Goal: Task Accomplishment & Management: Complete application form

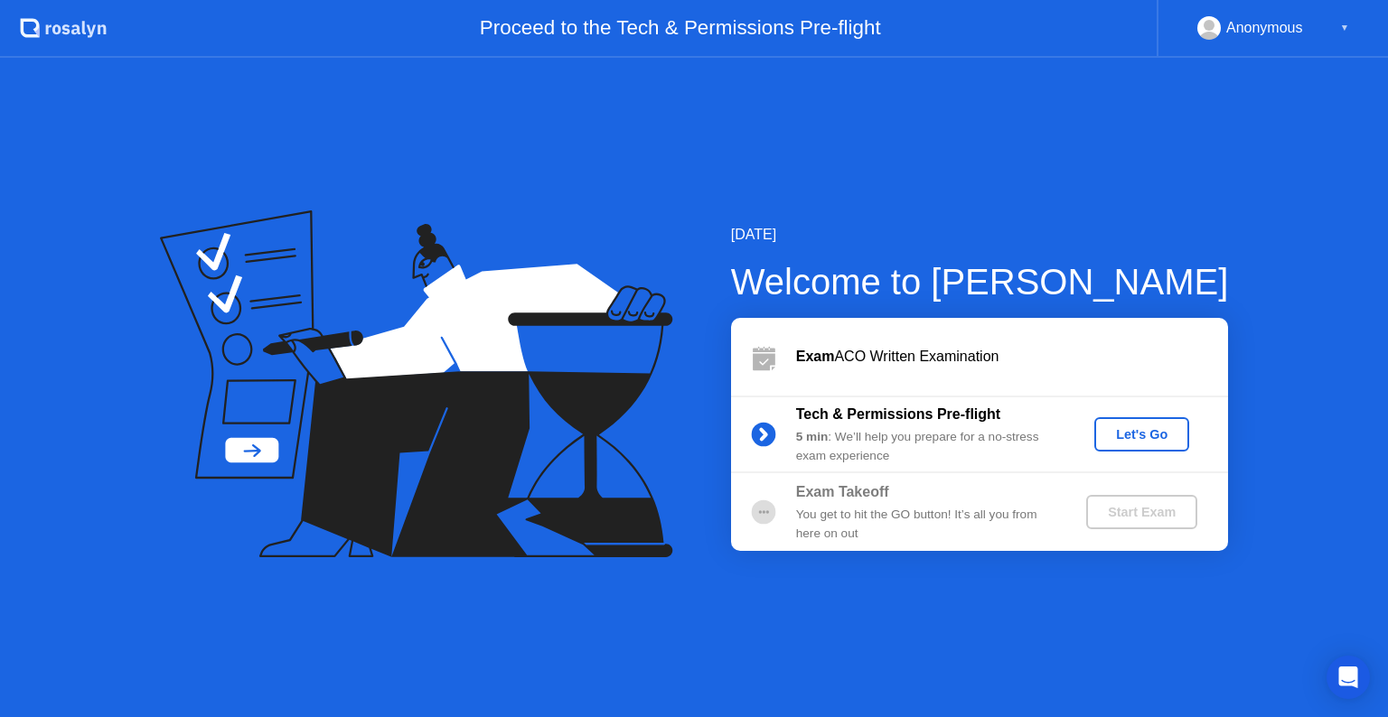
click at [1163, 430] on div "Let's Go" at bounding box center [1142, 434] width 80 height 14
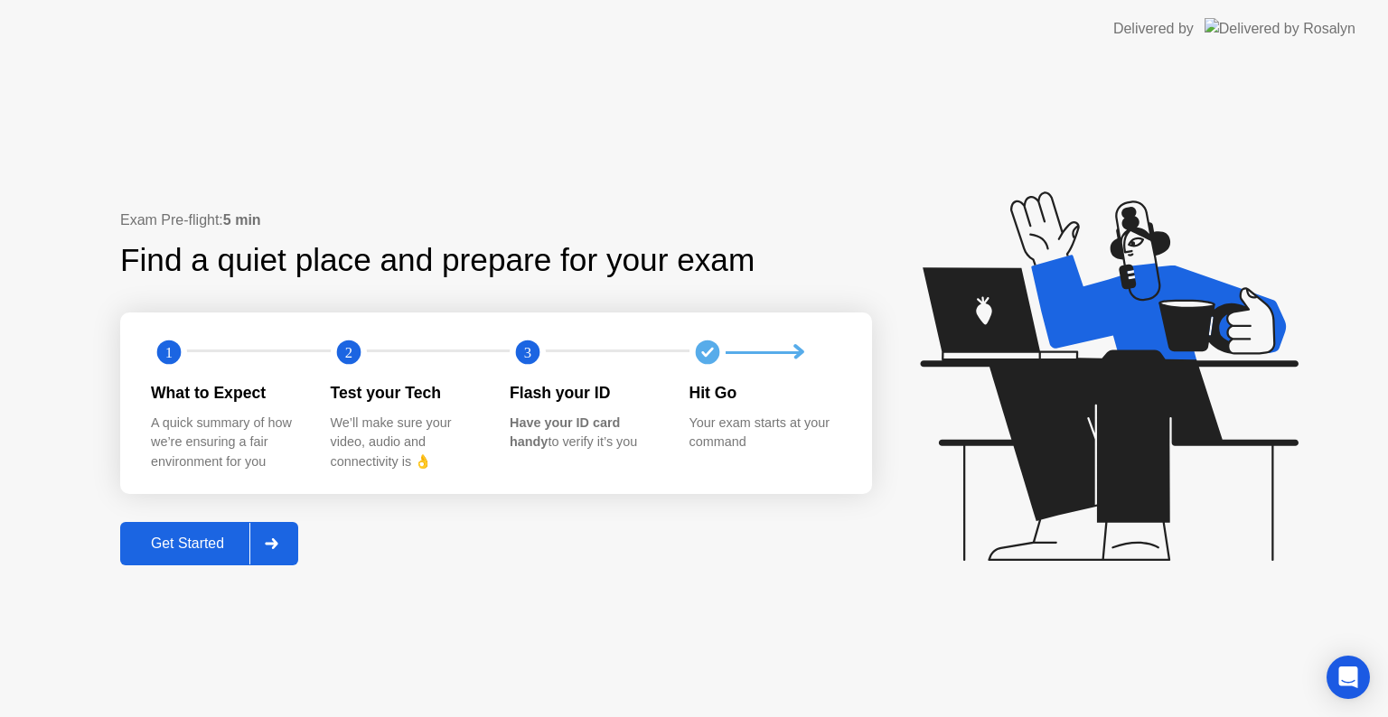
click at [201, 548] on div "Get Started" at bounding box center [188, 544] width 124 height 16
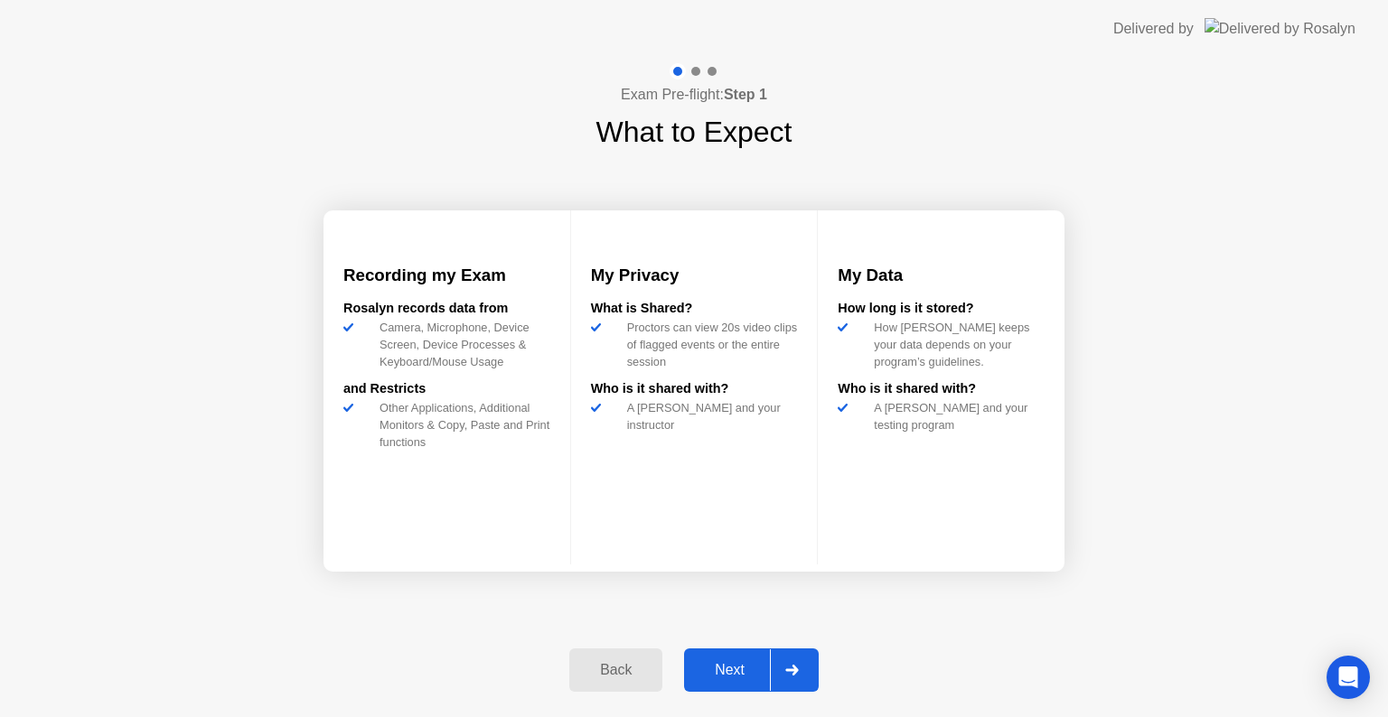
click at [759, 678] on div "Next" at bounding box center [729, 670] width 80 height 16
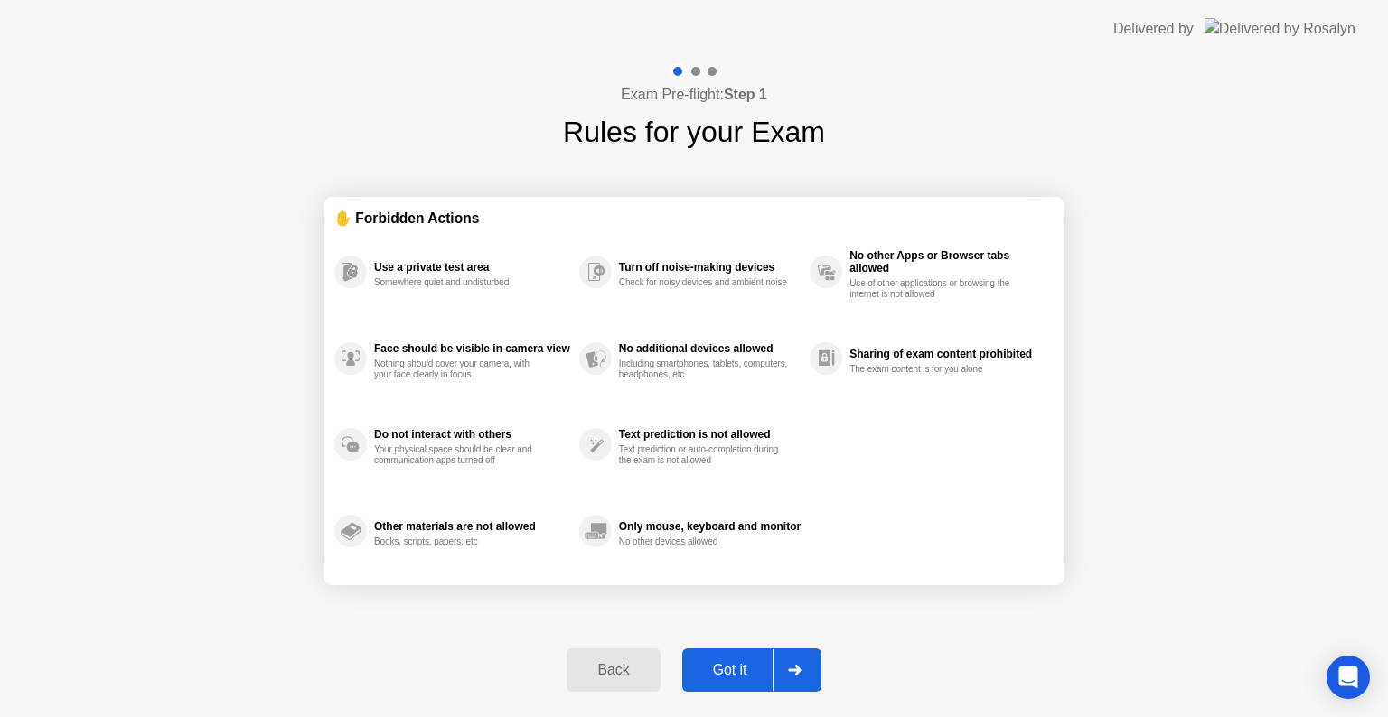
click at [705, 674] on div "Got it" at bounding box center [730, 670] width 85 height 16
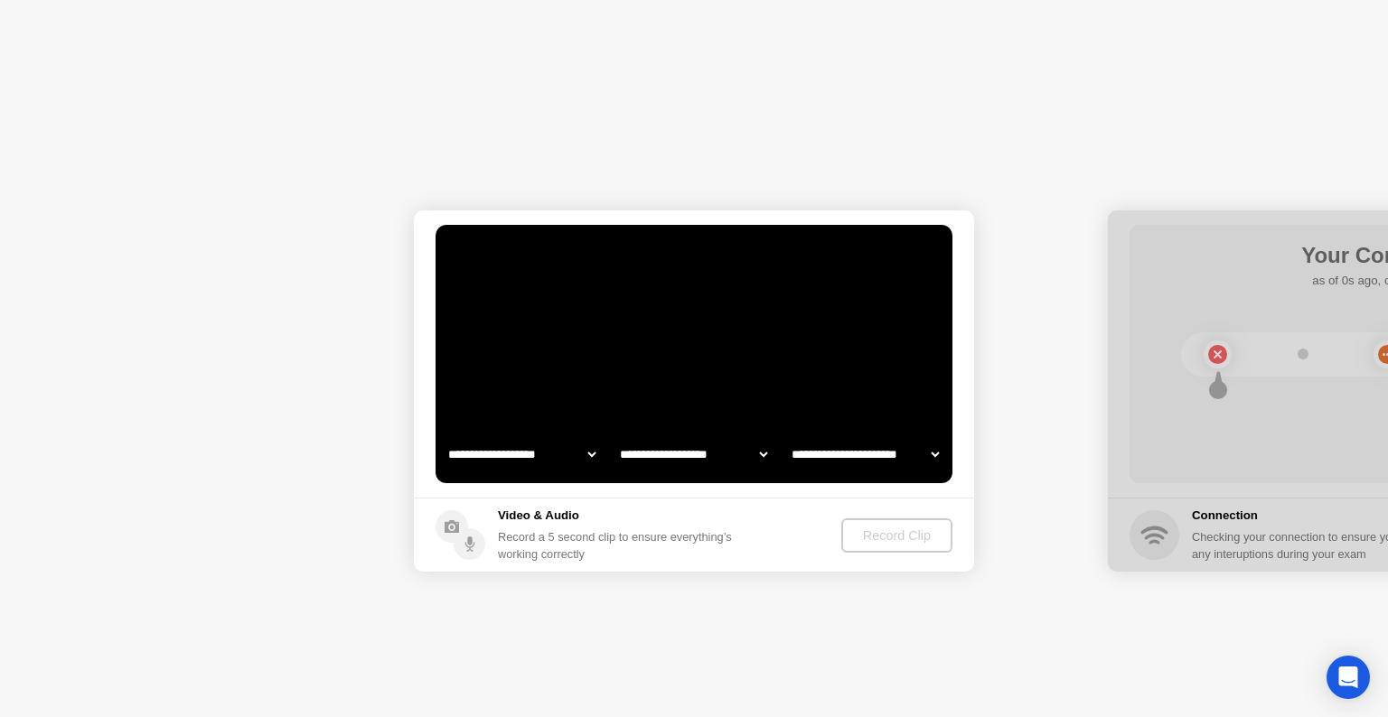
select select "**********"
select select "*******"
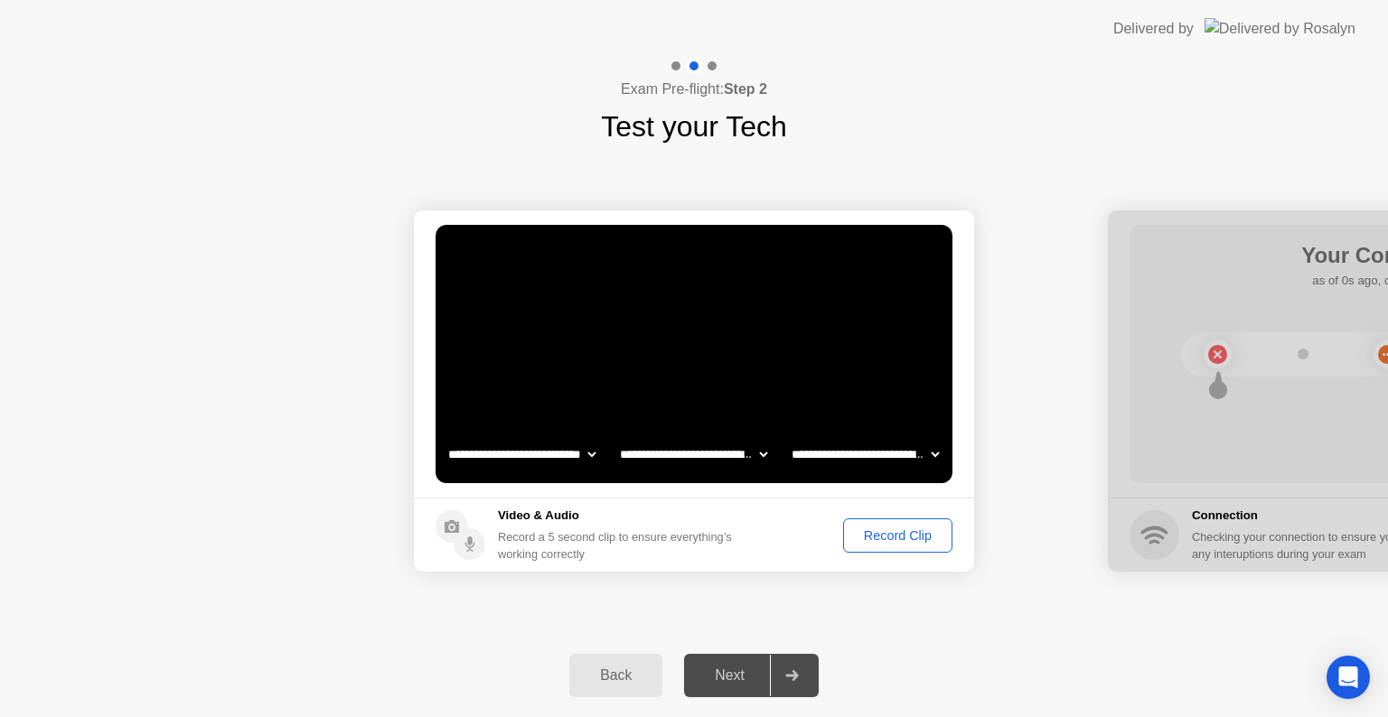
click at [864, 542] on div "Record Clip" at bounding box center [897, 536] width 97 height 14
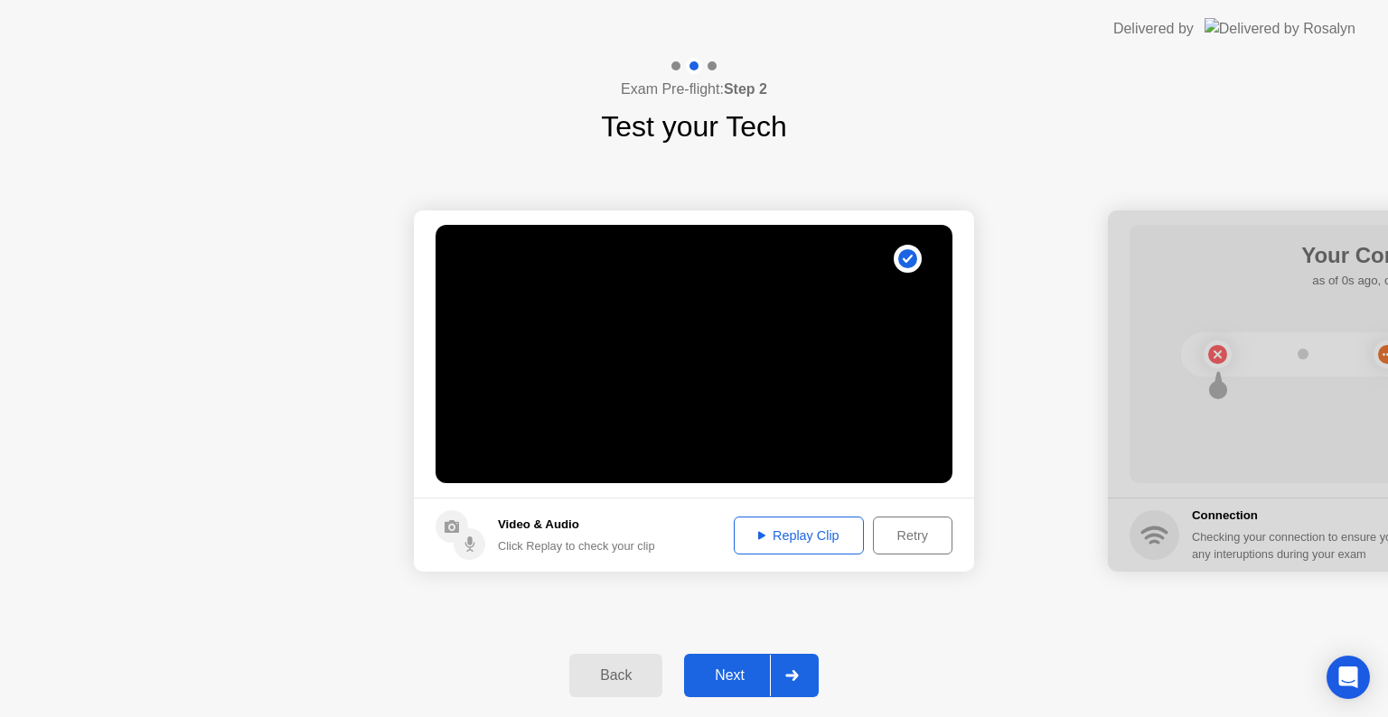
click at [748, 534] on div "Replay Clip" at bounding box center [798, 536] width 117 height 14
click at [753, 534] on div "Replay Clip" at bounding box center [798, 536] width 117 height 14
click at [764, 535] on div "Replay Clip" at bounding box center [798, 536] width 117 height 14
click at [752, 668] on div "Next" at bounding box center [729, 676] width 80 height 16
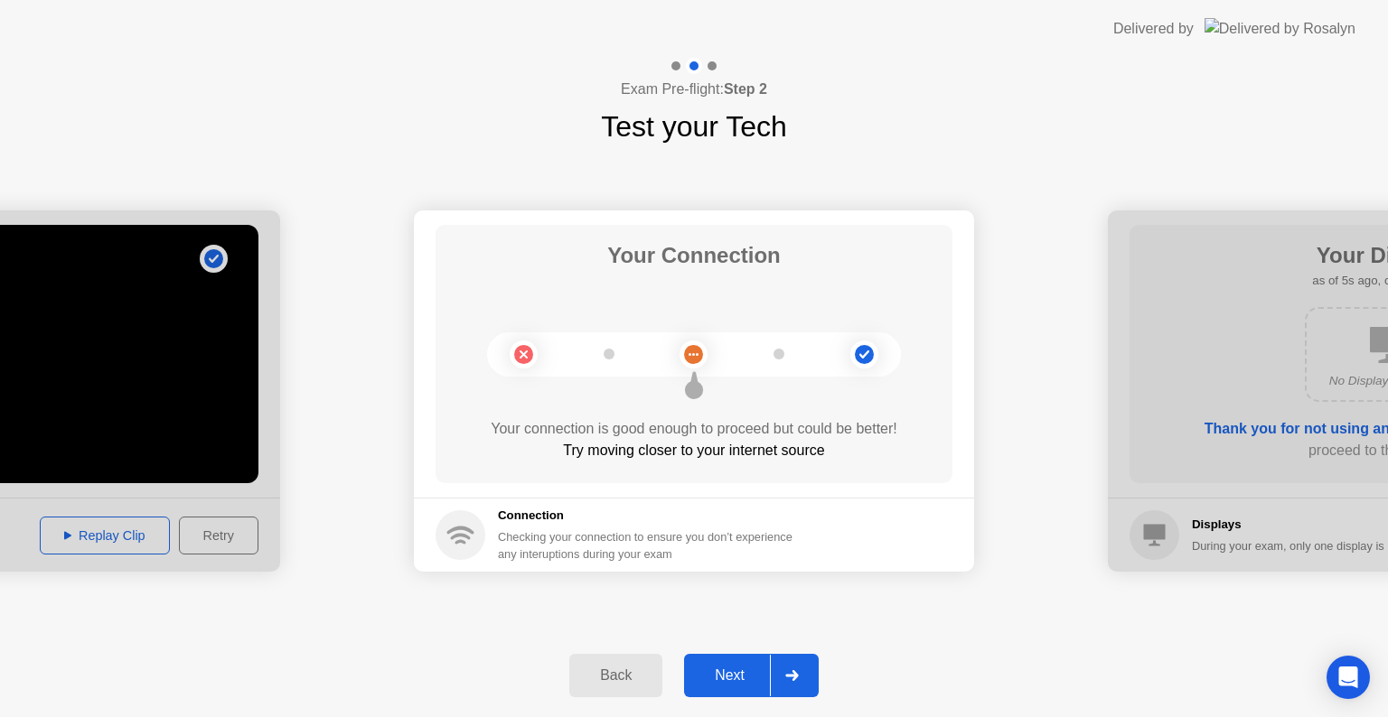
click at [723, 684] on div "Next" at bounding box center [729, 676] width 80 height 16
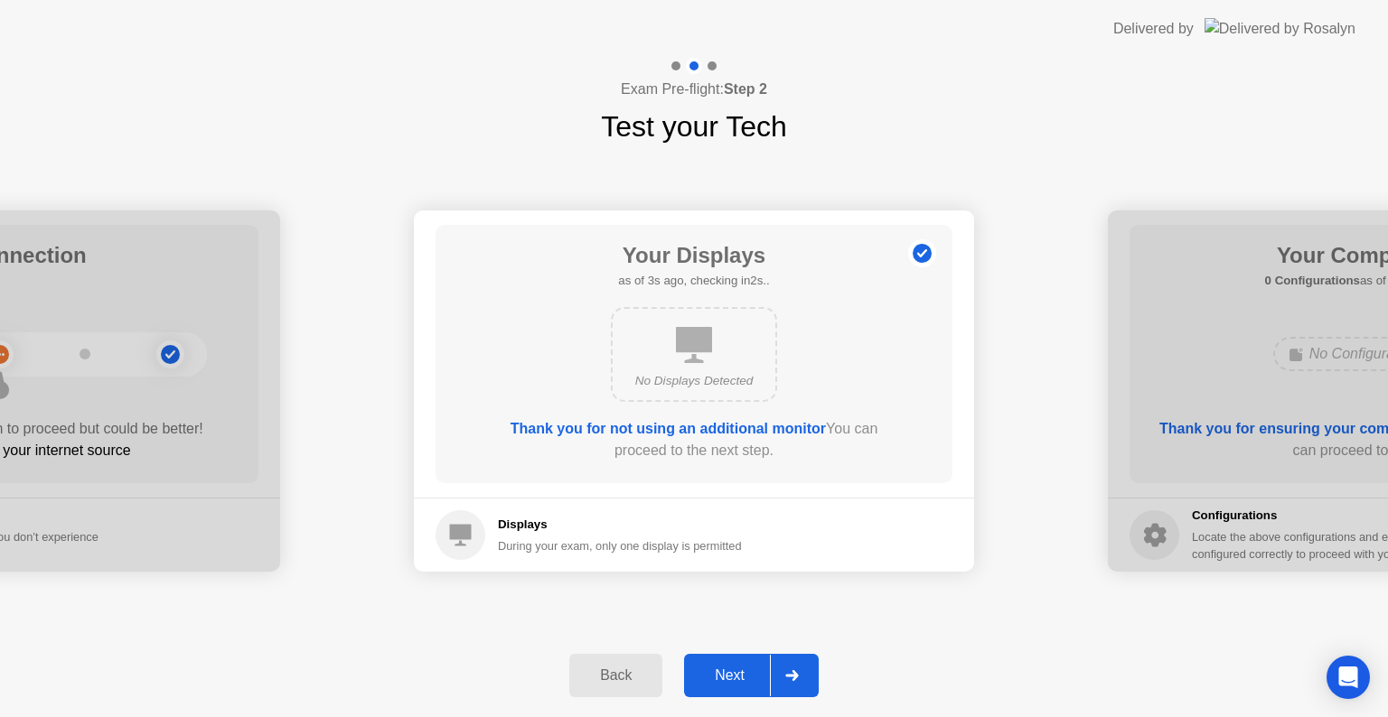
click at [723, 684] on div "Next" at bounding box center [729, 676] width 80 height 16
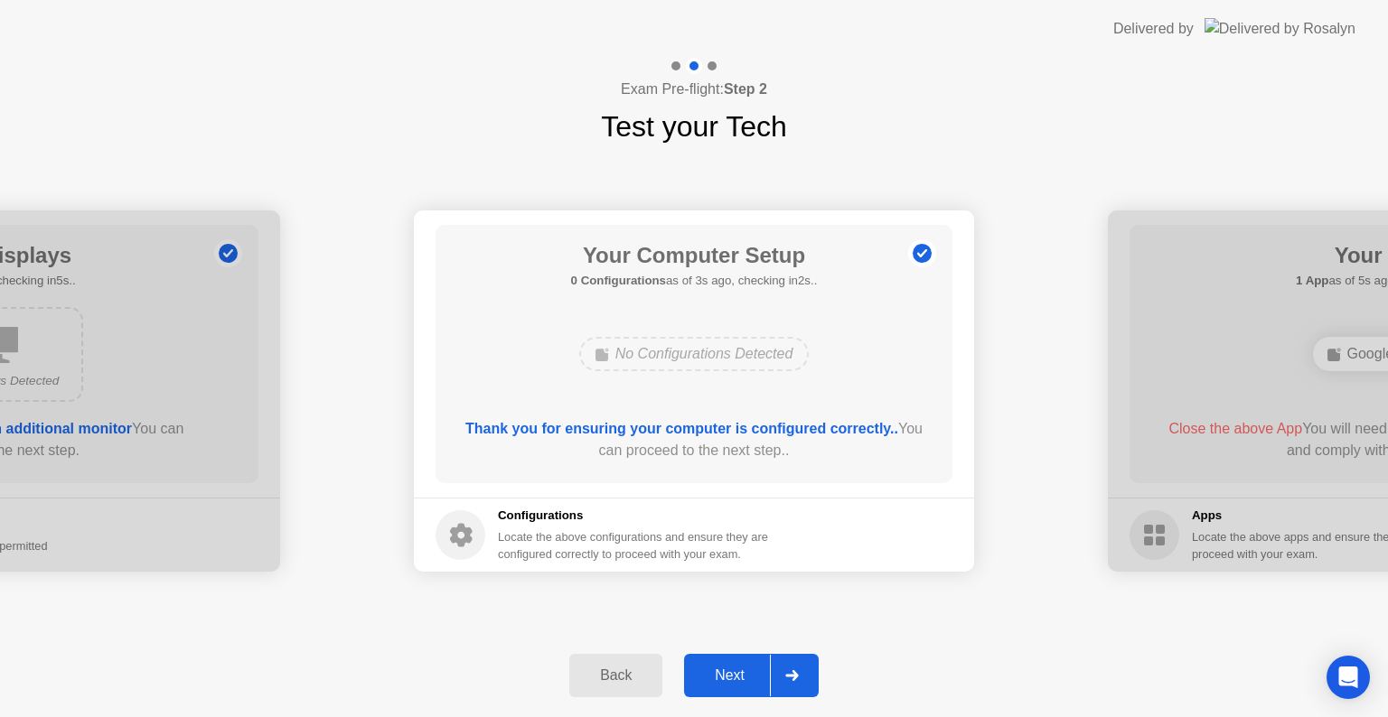
click at [723, 684] on div "Next" at bounding box center [729, 676] width 80 height 16
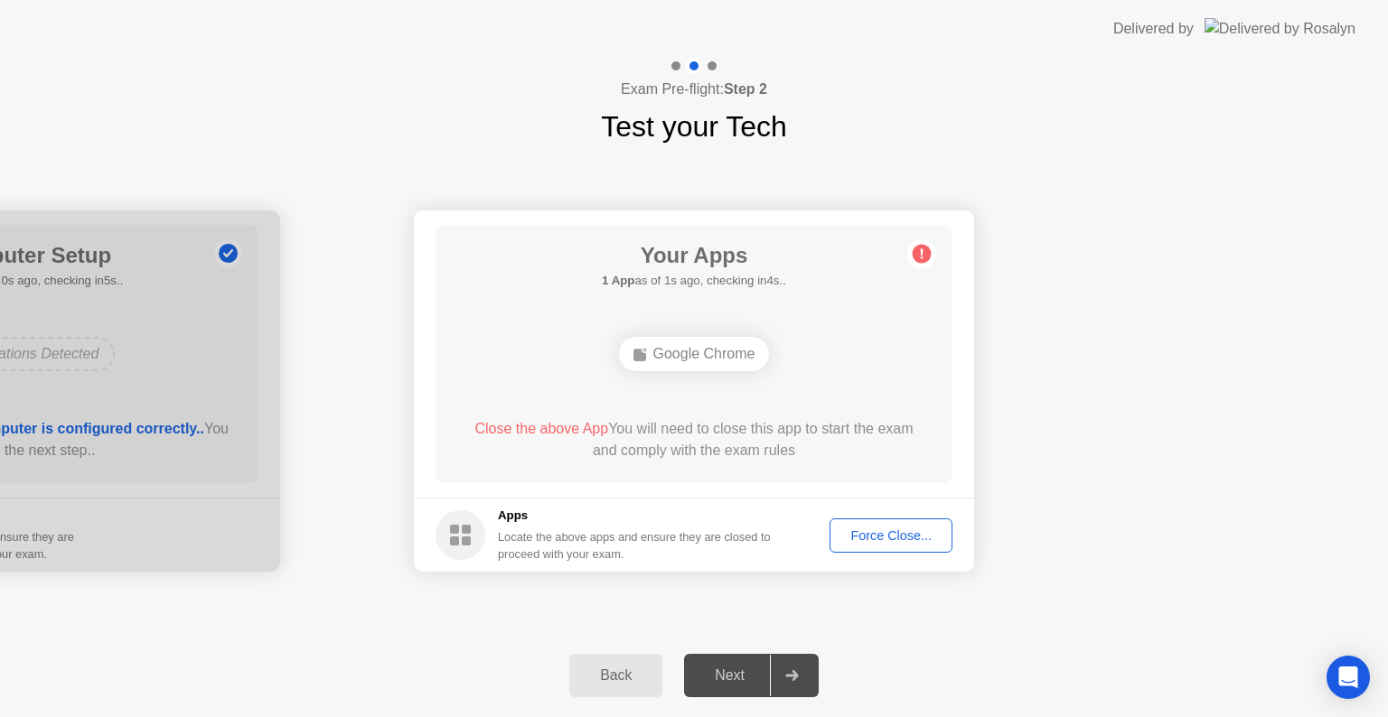
click at [853, 541] on div "Force Close..." at bounding box center [891, 536] width 110 height 14
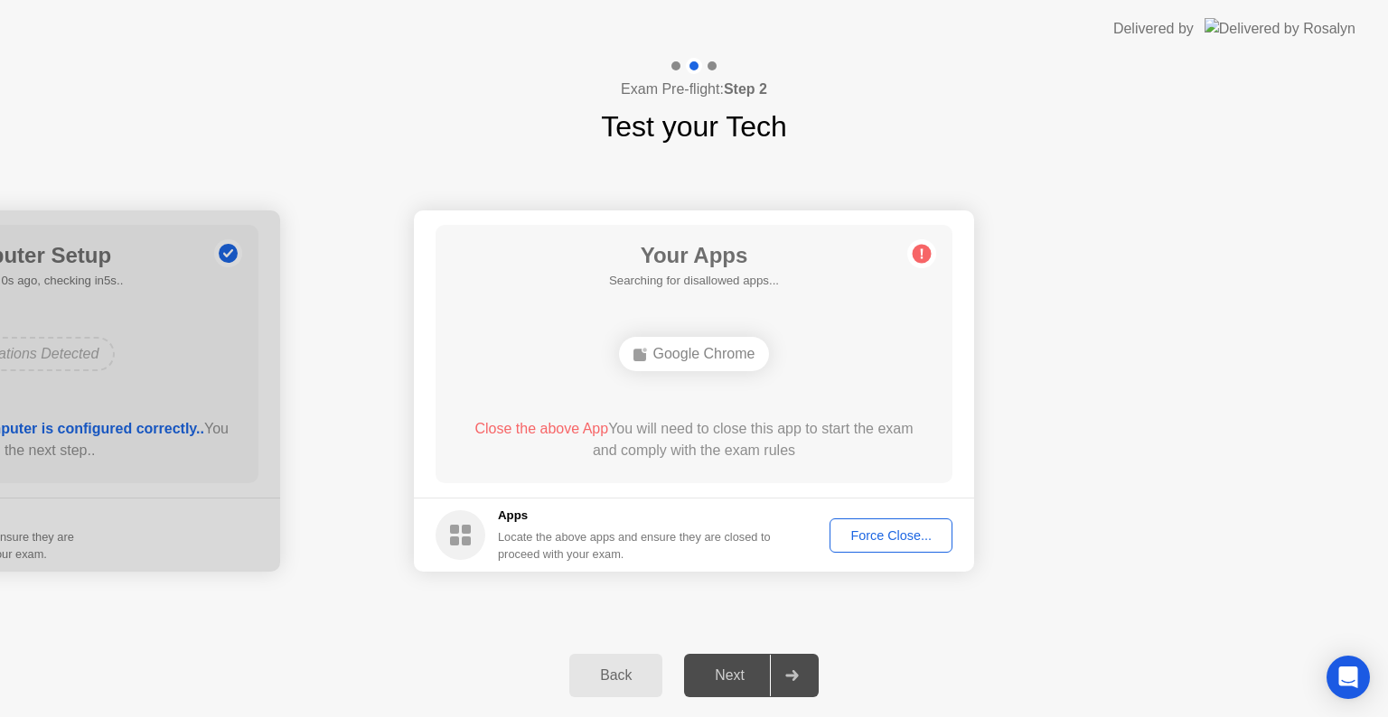
click at [549, 427] on span "Close the above App" at bounding box center [541, 428] width 134 height 15
click at [897, 524] on button "Force Close..." at bounding box center [891, 536] width 123 height 34
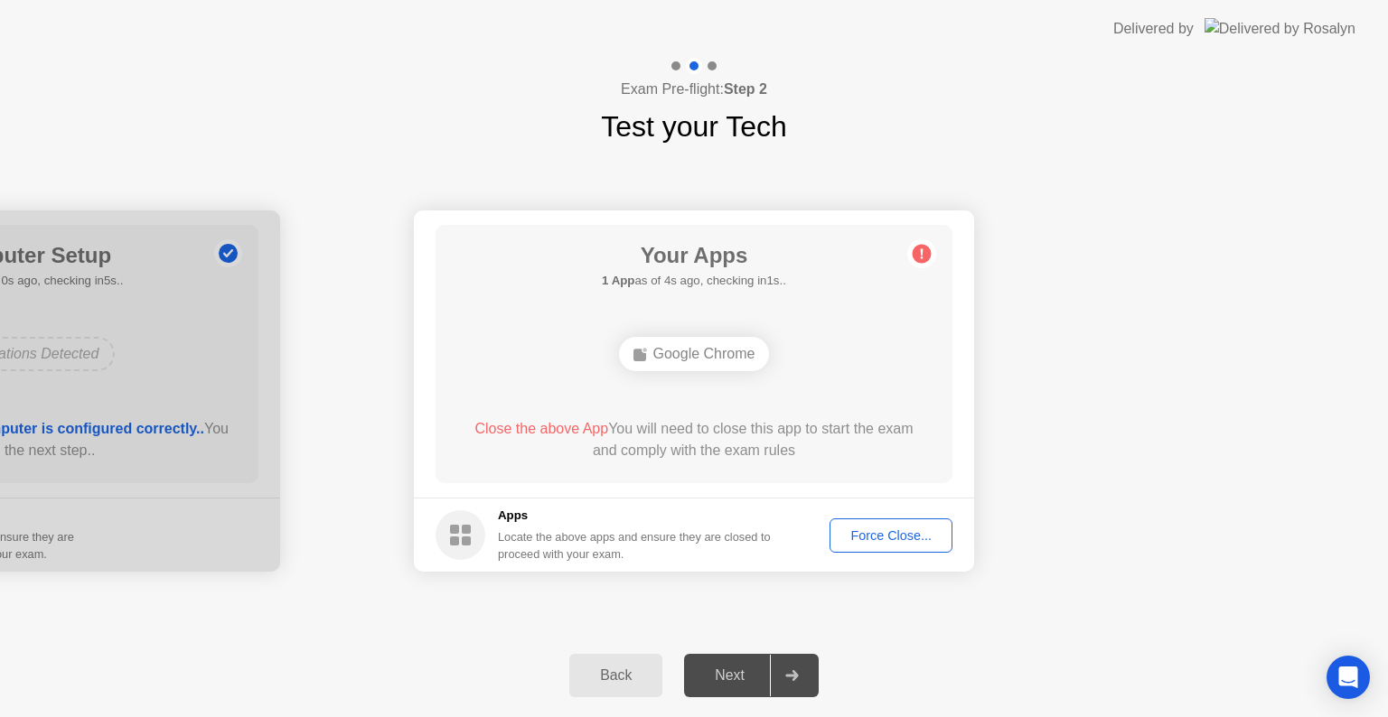
click at [558, 427] on span "Close the above App" at bounding box center [541, 428] width 134 height 15
click at [716, 355] on div "Google Chrome" at bounding box center [694, 354] width 151 height 34
drag, startPoint x: 781, startPoint y: 679, endPoint x: 703, endPoint y: 647, distance: 83.9
click at [780, 679] on div at bounding box center [791, 676] width 43 height 42
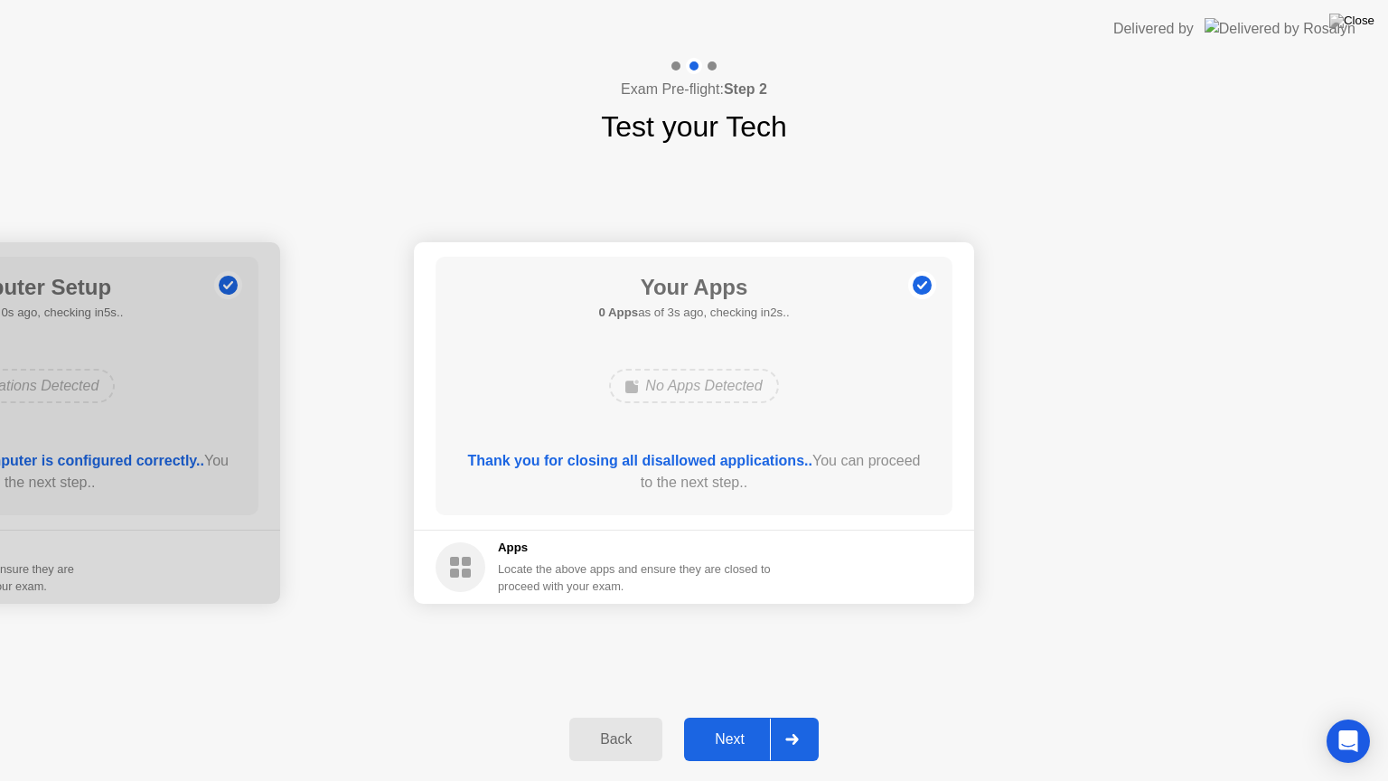
click at [736, 717] on div "Next" at bounding box center [729, 739] width 80 height 16
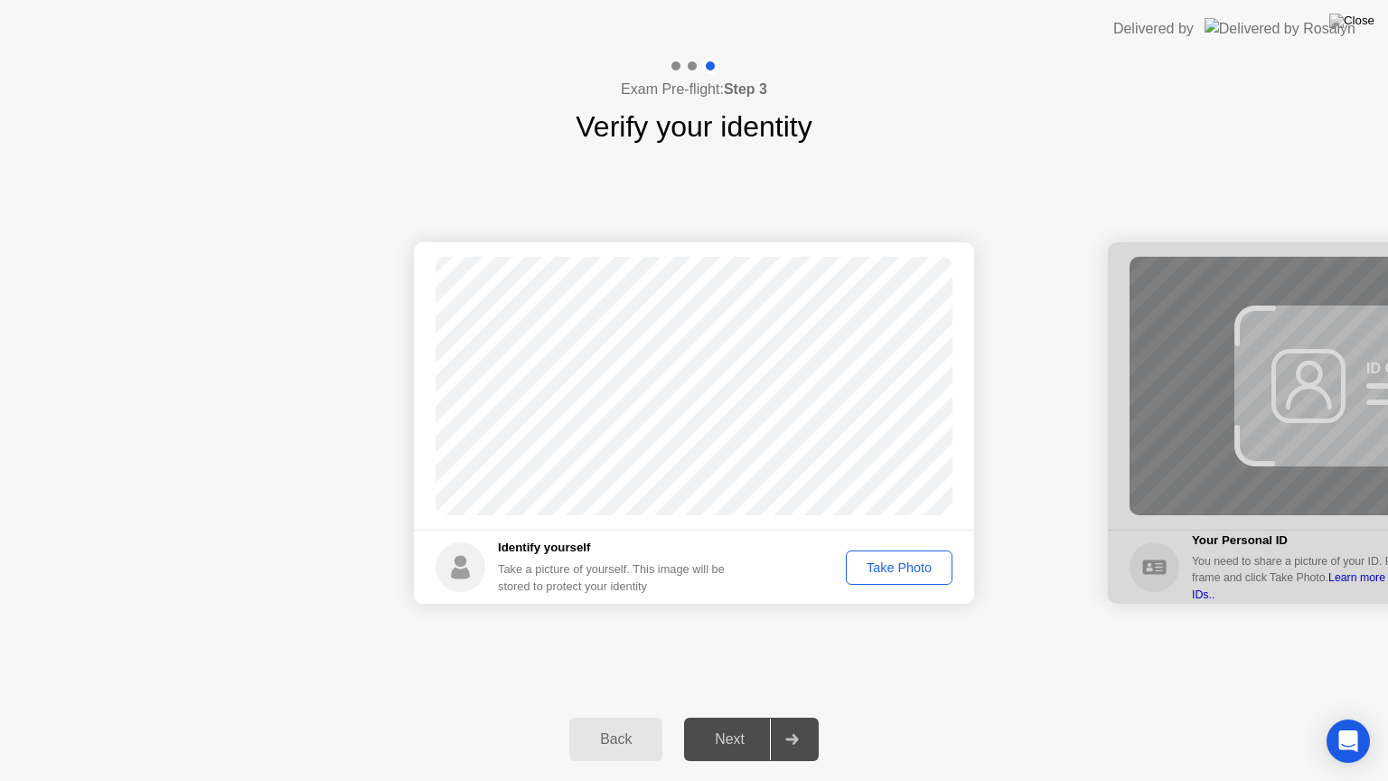
click at [746, 717] on div "Next" at bounding box center [729, 739] width 80 height 16
click at [871, 571] on div "Take Photo" at bounding box center [899, 567] width 94 height 14
click at [743, 717] on div "Next" at bounding box center [729, 739] width 80 height 16
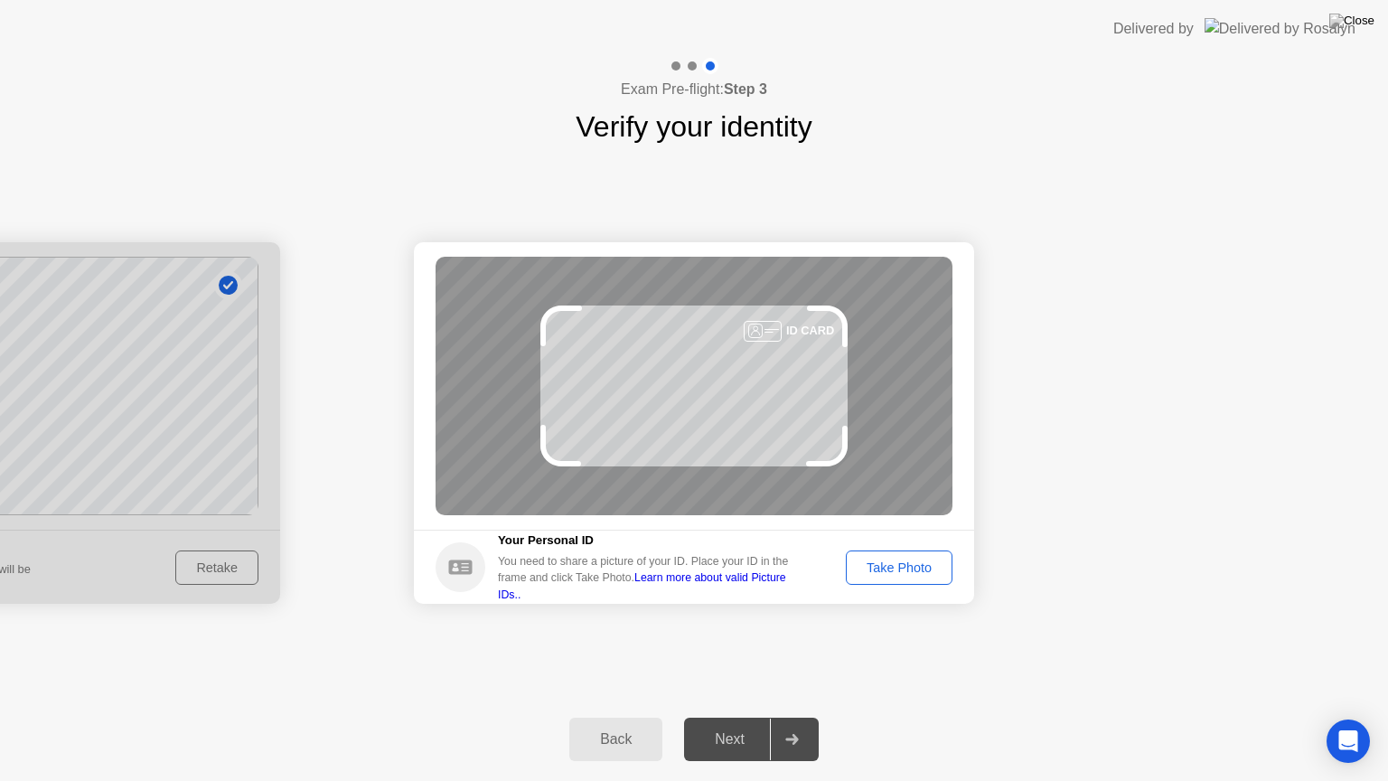
click at [889, 560] on div "Take Photo" at bounding box center [899, 567] width 94 height 14
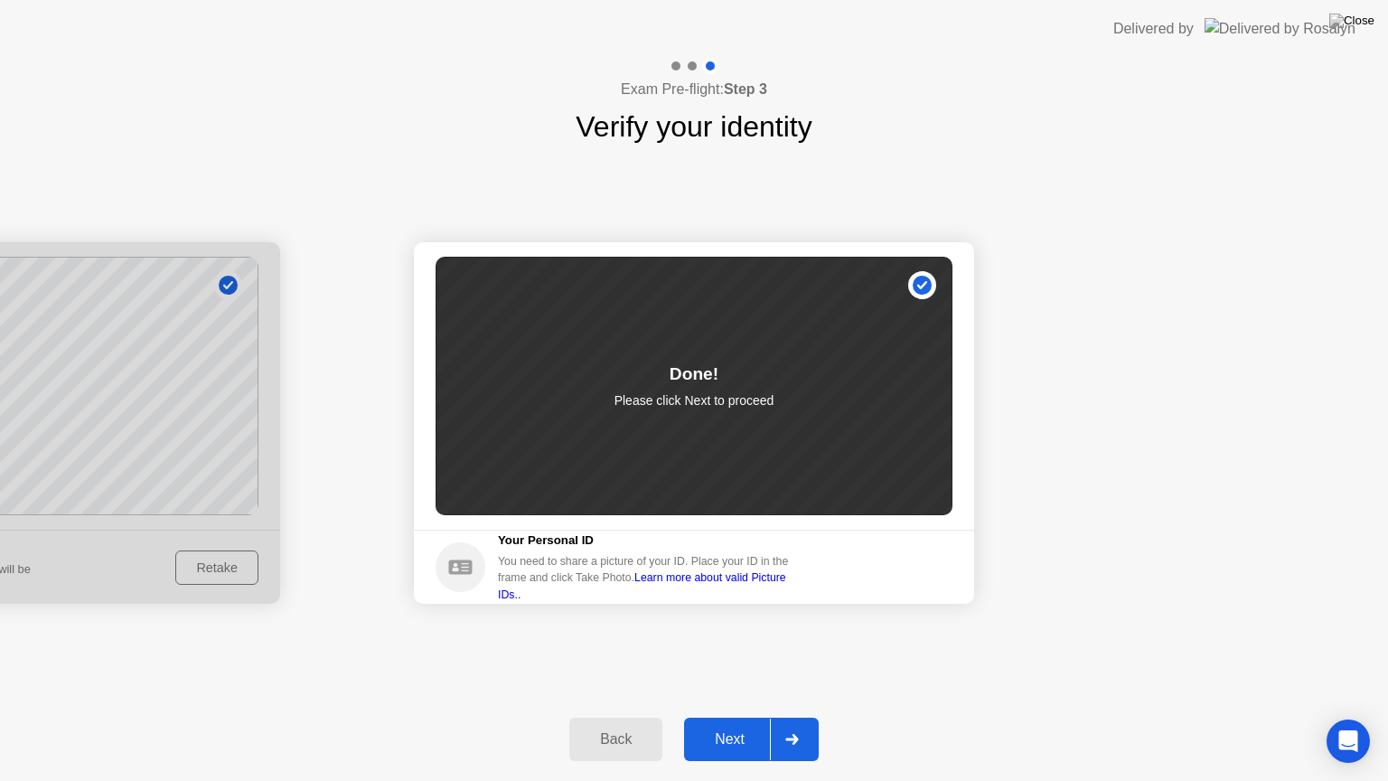
click at [715, 717] on div "Next" at bounding box center [729, 739] width 80 height 16
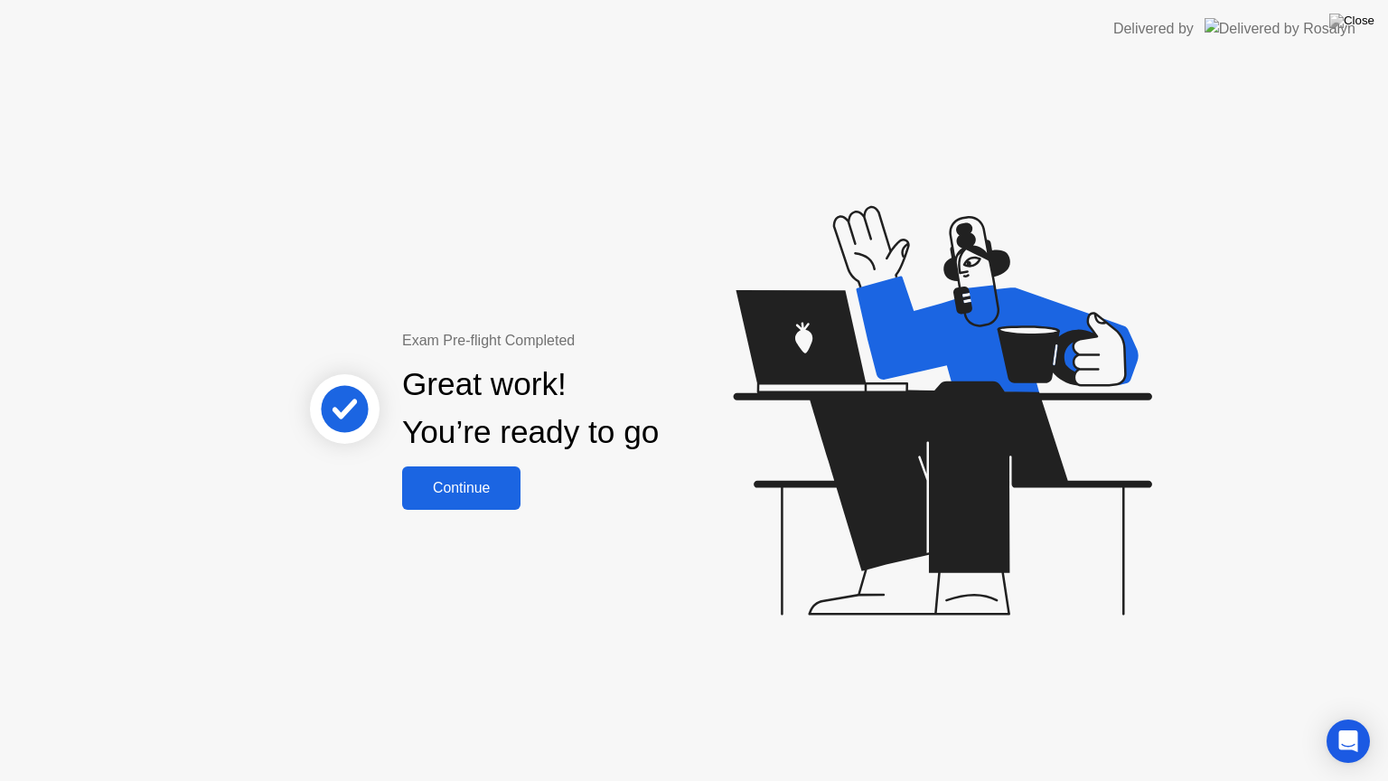
click at [474, 496] on div "Continue" at bounding box center [462, 488] width 108 height 16
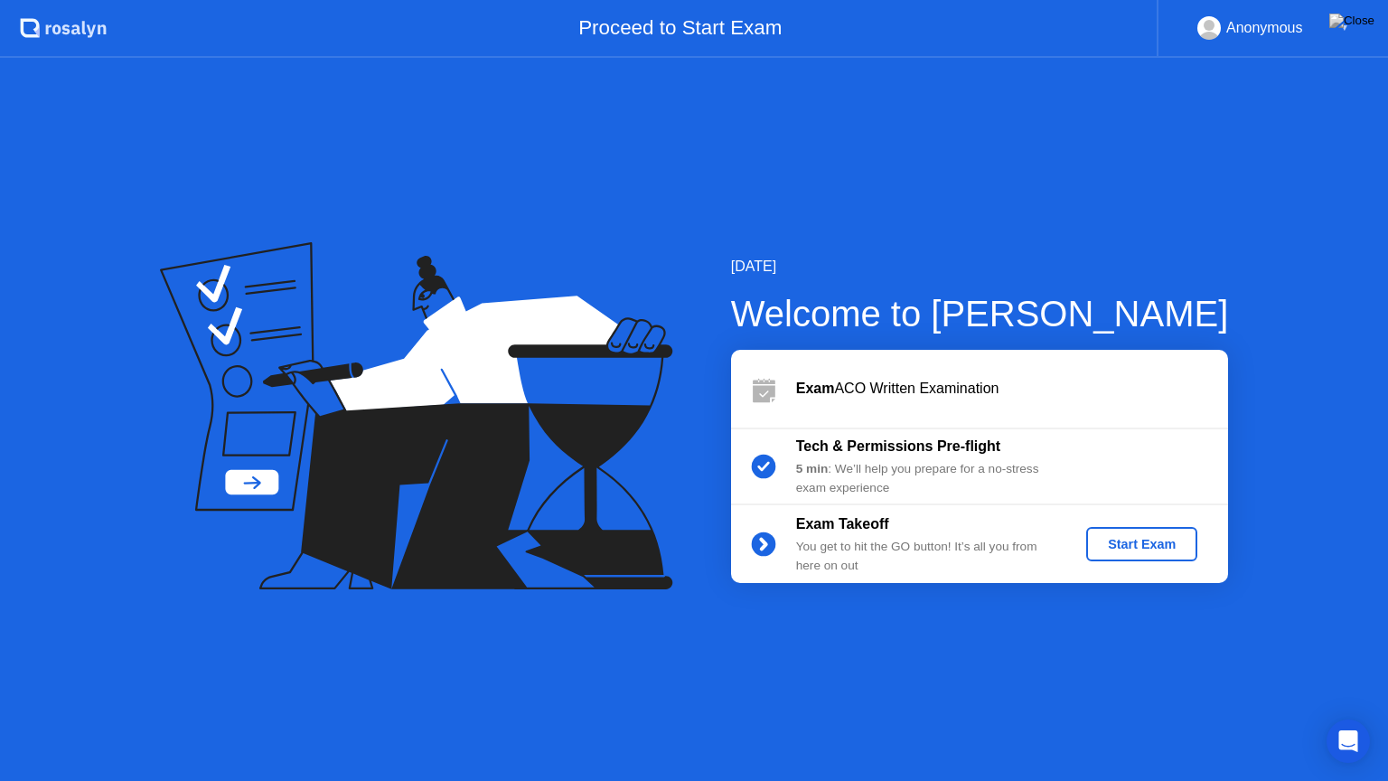
click at [1136, 539] on div "Start Exam" at bounding box center [1141, 544] width 97 height 14
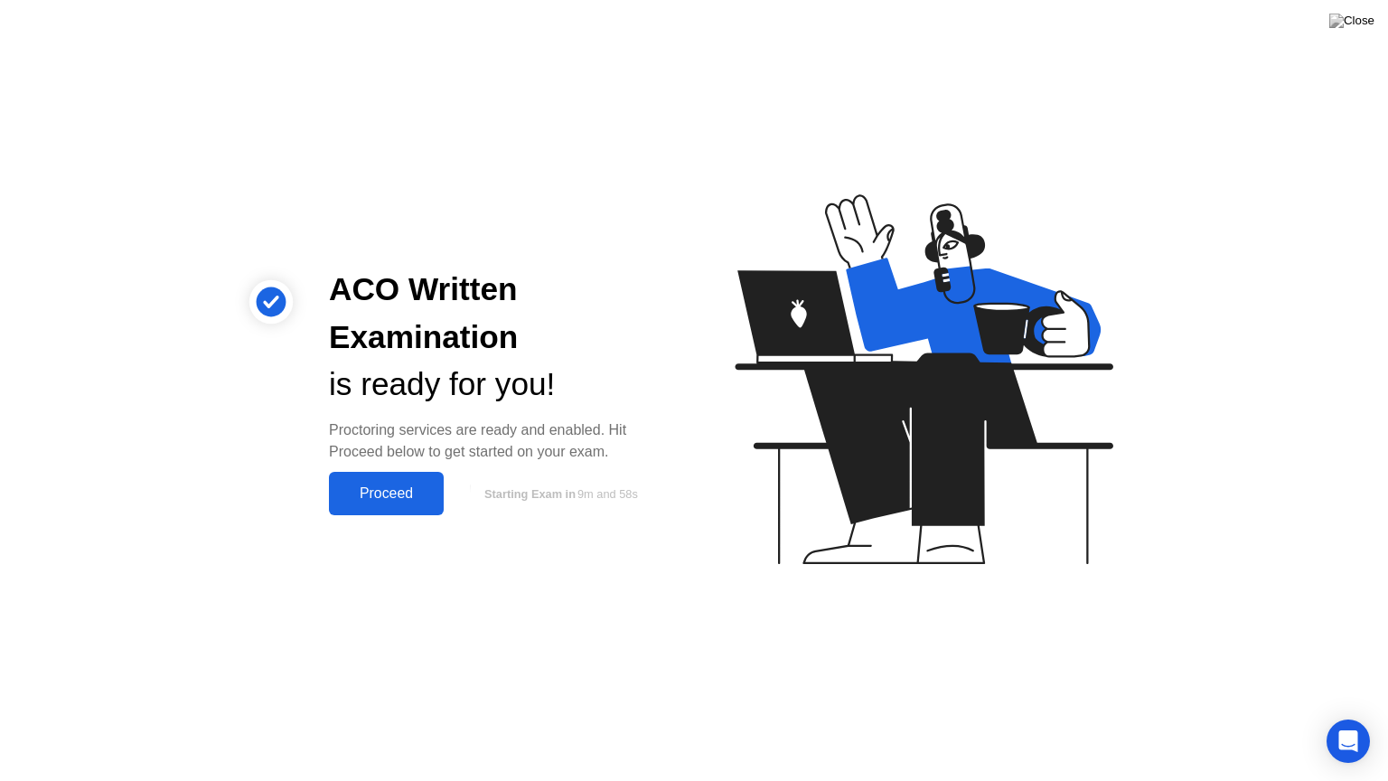
click at [423, 504] on button "Proceed" at bounding box center [386, 493] width 115 height 43
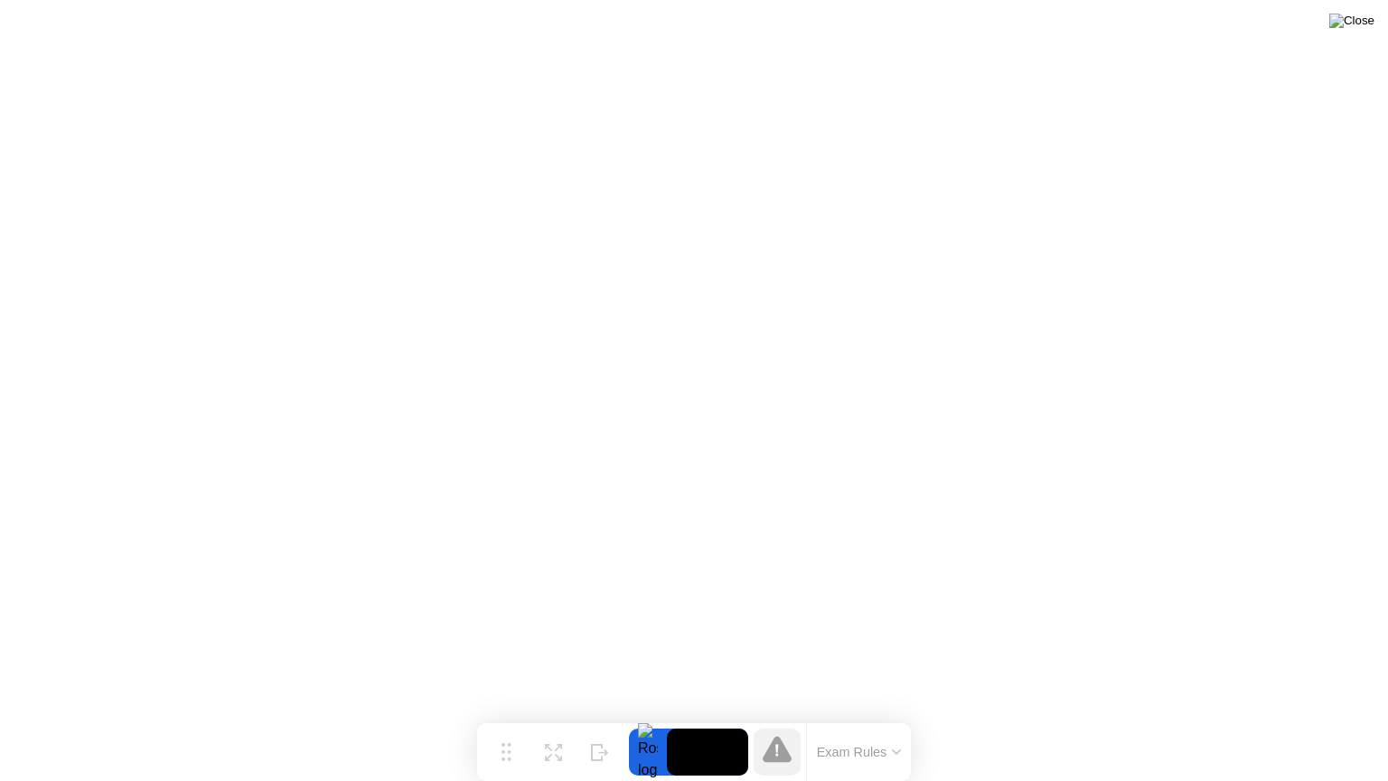
click at [1359, 22] on img at bounding box center [1351, 21] width 45 height 14
click at [723, 717] on video at bounding box center [707, 751] width 81 height 47
click at [711, 717] on video at bounding box center [707, 751] width 81 height 47
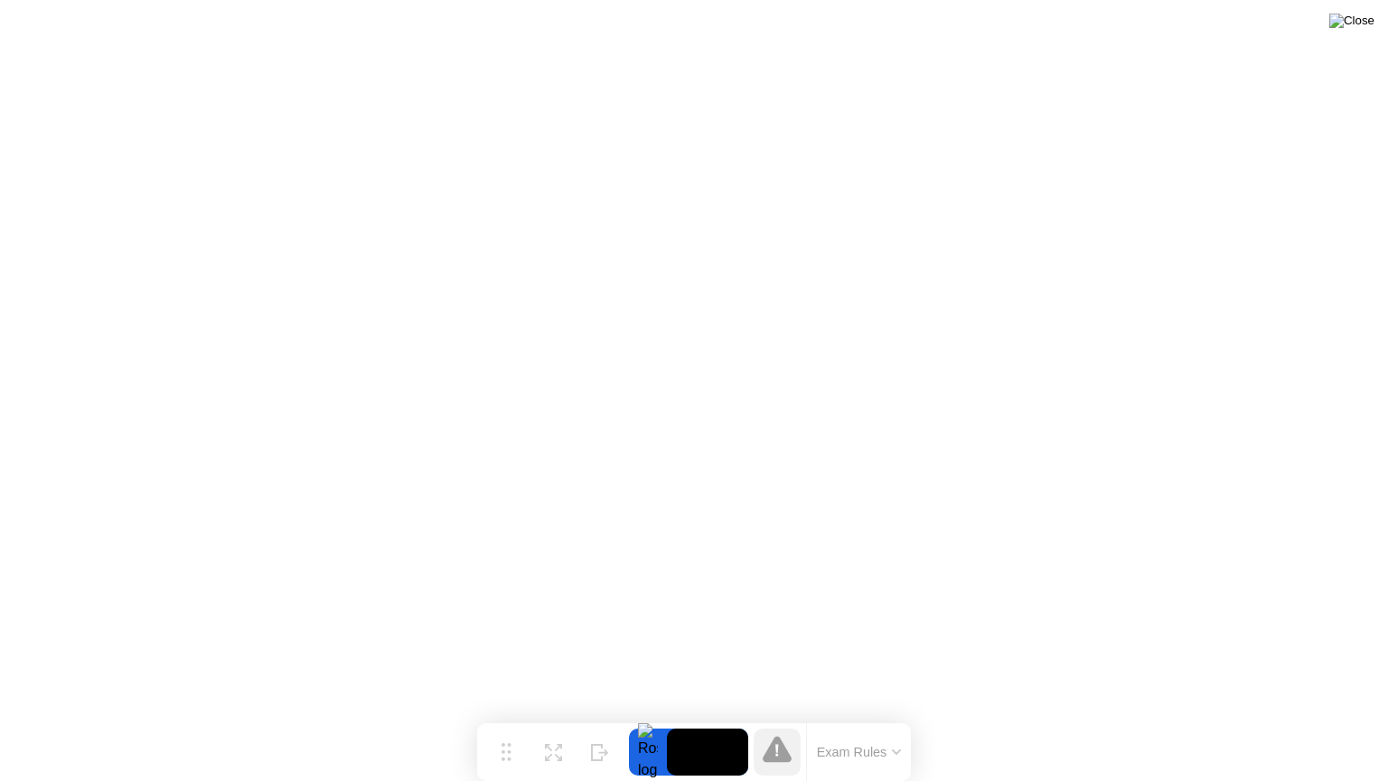
click at [1368, 25] on img at bounding box center [1351, 21] width 45 height 14
